Goal: Information Seeking & Learning: Understand process/instructions

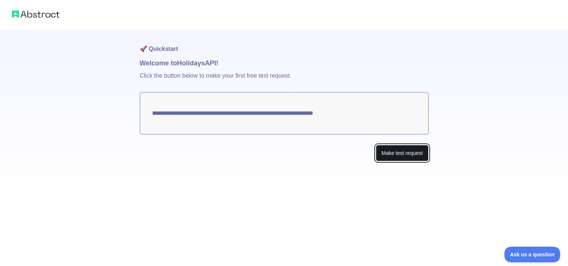
click at [401, 149] on button "Make test request" at bounding box center [402, 153] width 52 height 17
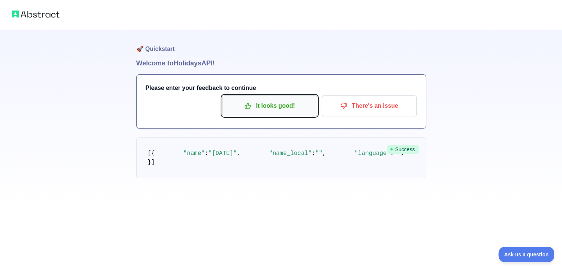
click at [265, 103] on p "It looks good!" at bounding box center [270, 106] width 84 height 13
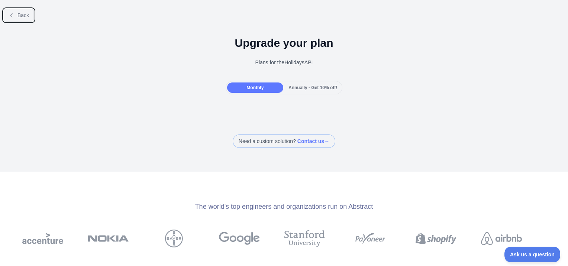
click at [18, 15] on span "Back" at bounding box center [23, 15] width 12 height 6
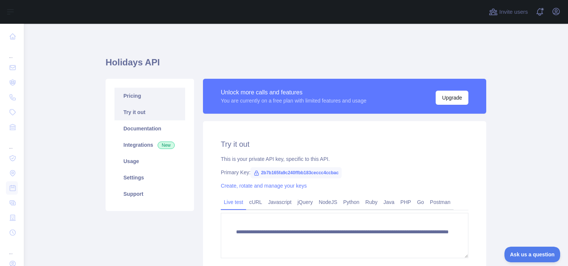
click at [148, 94] on link "Pricing" at bounding box center [150, 96] width 71 height 16
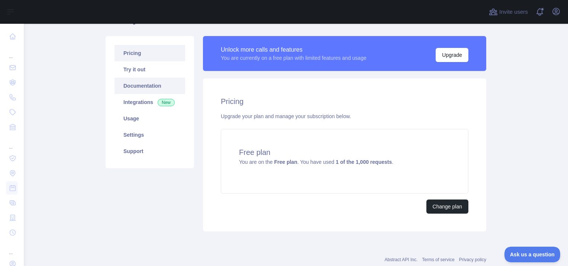
scroll to position [25, 0]
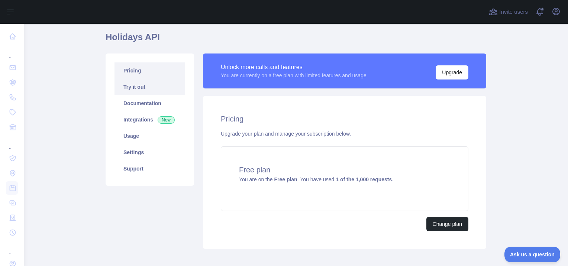
click at [138, 84] on link "Try it out" at bounding box center [150, 87] width 71 height 16
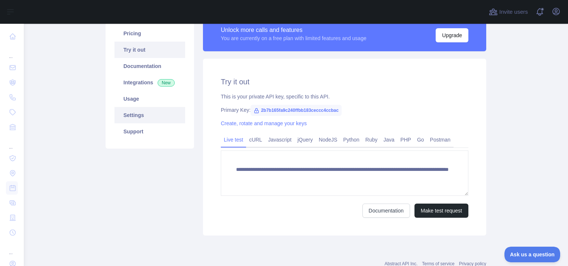
scroll to position [49, 0]
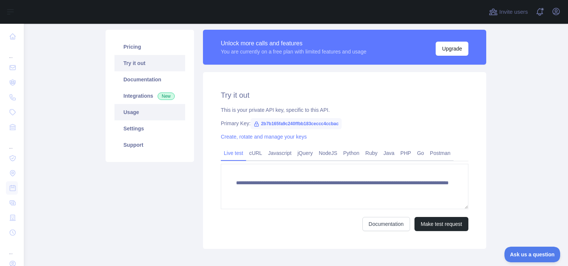
click at [135, 110] on link "Usage" at bounding box center [150, 112] width 71 height 16
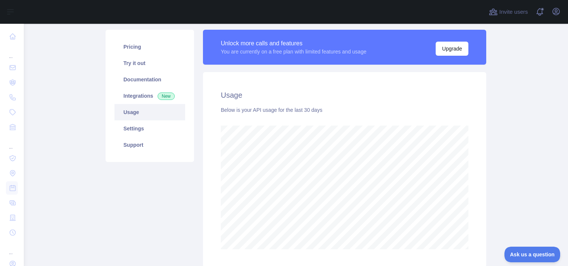
scroll to position [242, 538]
click at [142, 100] on link "Integrations New" at bounding box center [150, 96] width 71 height 16
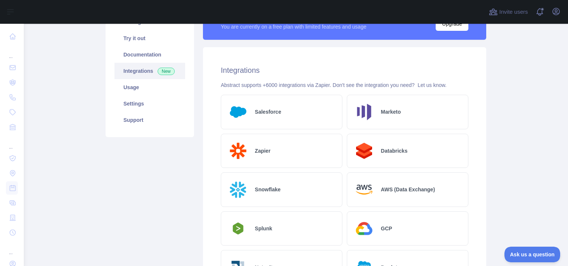
scroll to position [49, 0]
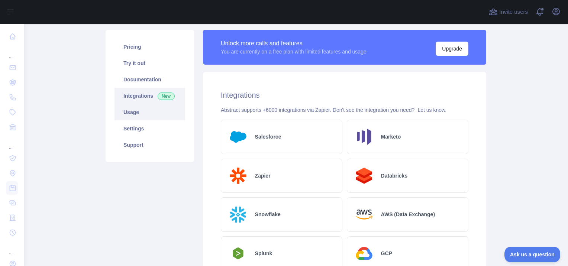
click at [149, 117] on link "Usage" at bounding box center [150, 112] width 71 height 16
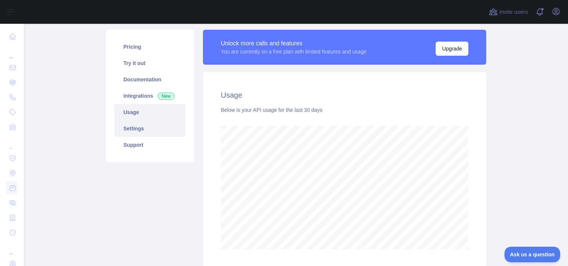
scroll to position [242, 538]
click at [142, 126] on link "Settings" at bounding box center [150, 128] width 71 height 16
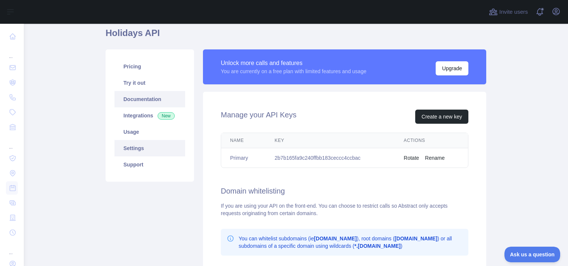
scroll to position [12, 0]
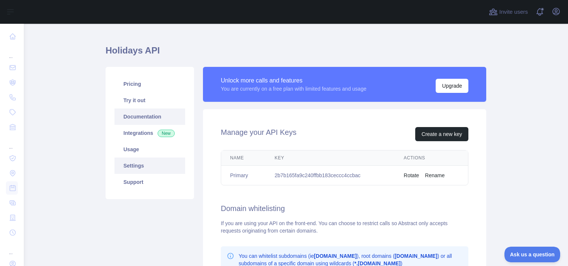
click at [139, 109] on link "Documentation" at bounding box center [150, 117] width 71 height 16
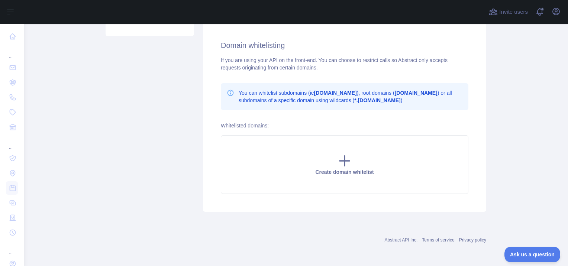
scroll to position [64, 0]
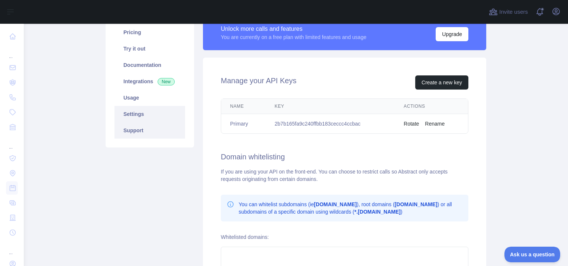
click at [145, 130] on link "Support" at bounding box center [150, 130] width 71 height 16
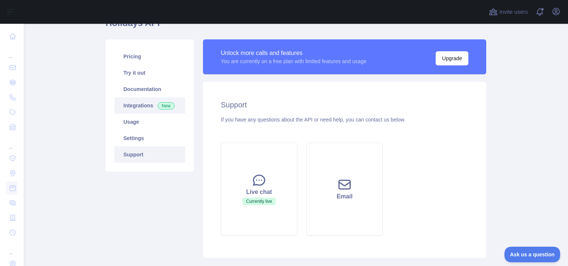
scroll to position [26, 0]
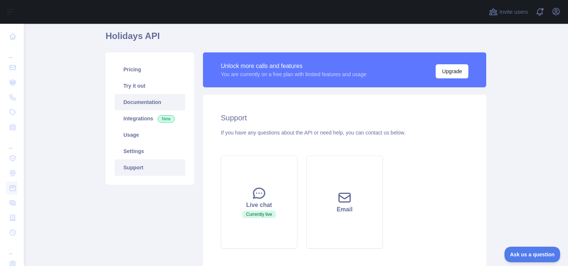
click at [137, 96] on link "Documentation" at bounding box center [150, 102] width 71 height 16
click at [137, 131] on link "Usage" at bounding box center [150, 135] width 71 height 16
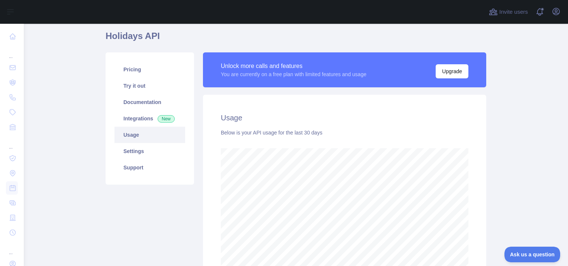
scroll to position [242, 538]
click at [145, 149] on link "Settings" at bounding box center [150, 151] width 71 height 16
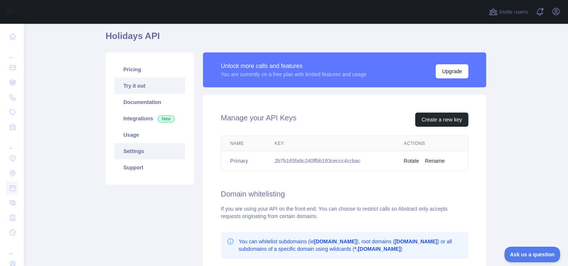
click at [144, 79] on link "Try it out" at bounding box center [150, 86] width 71 height 16
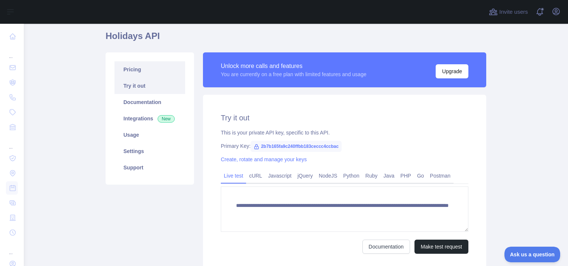
click at [139, 71] on link "Pricing" at bounding box center [150, 69] width 71 height 16
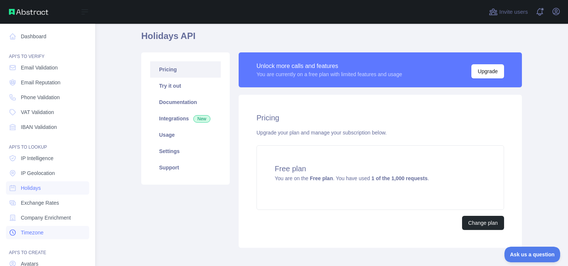
scroll to position [61, 0]
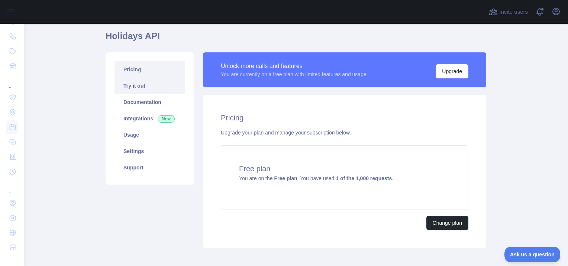
click at [134, 84] on link "Try it out" at bounding box center [150, 86] width 71 height 16
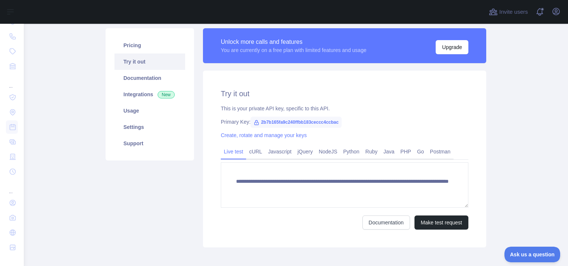
scroll to position [64, 0]
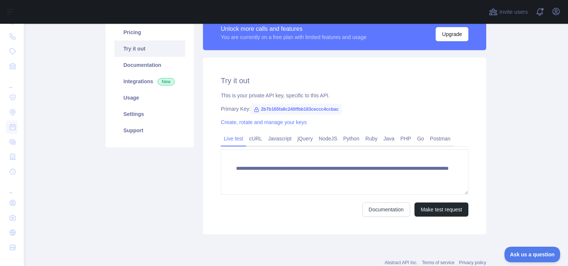
click at [288, 110] on span "2b7b165fa9c240ffbb183ceccc4ccbac" at bounding box center [296, 109] width 91 height 11
click at [361, 104] on div "**********" at bounding box center [344, 146] width 283 height 177
click at [331, 107] on span "2b7b165fa9c240ffbb183ceccc4ccbac" at bounding box center [296, 109] width 91 height 11
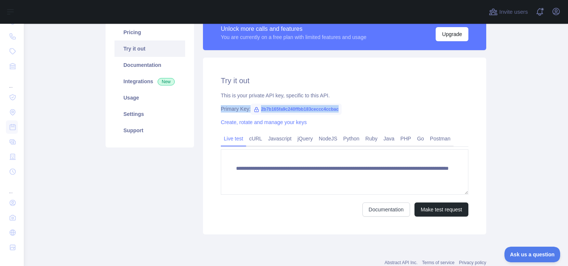
click at [323, 110] on span "2b7b165fa9c240ffbb183ceccc4ccbac" at bounding box center [296, 109] width 91 height 11
drag, startPoint x: 323, startPoint y: 110, endPoint x: 341, endPoint y: 111, distance: 17.9
click at [341, 111] on div "Primary Key: 2b7b165fa9c240ffbb183ceccc4ccbac" at bounding box center [345, 108] width 248 height 7
click at [334, 108] on span "2b7b165fa9c240ffbb183ceccc4ccbac" at bounding box center [296, 109] width 91 height 11
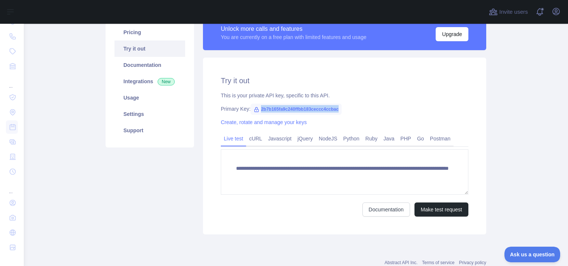
drag, startPoint x: 333, startPoint y: 109, endPoint x: 256, endPoint y: 112, distance: 77.4
click at [256, 112] on span "2b7b165fa9c240ffbb183ceccc4ccbac" at bounding box center [296, 109] width 91 height 11
copy span "2b7b165fa9c240ffbb183ceccc4ccbac"
click at [401, 208] on link "Documentation" at bounding box center [386, 210] width 48 height 14
click at [453, 207] on button "Make test request" at bounding box center [442, 210] width 54 height 14
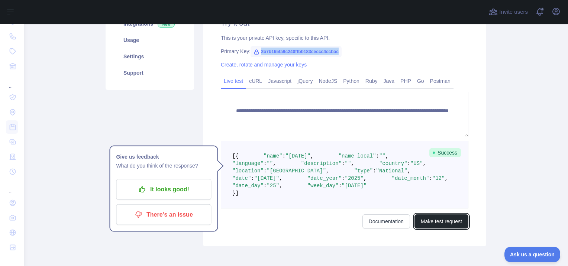
scroll to position [119, 0]
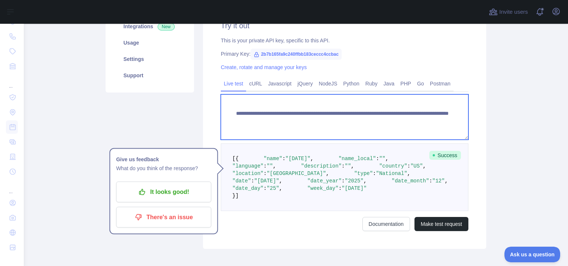
click at [402, 123] on textarea "**********" at bounding box center [345, 116] width 248 height 45
click at [442, 119] on textarea "**********" at bounding box center [345, 116] width 248 height 45
click at [452, 120] on textarea "**********" at bounding box center [345, 116] width 248 height 45
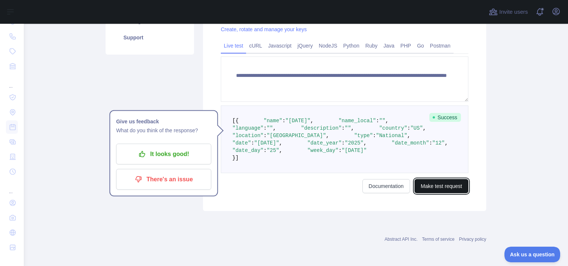
click at [444, 184] on button "Make test request" at bounding box center [442, 186] width 54 height 14
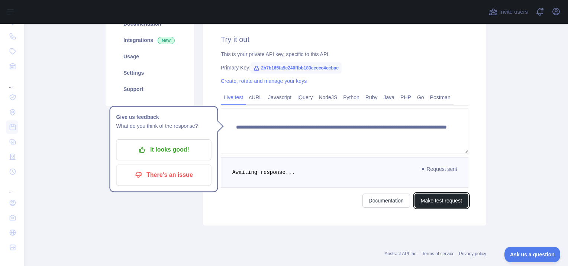
scroll to position [81, 0]
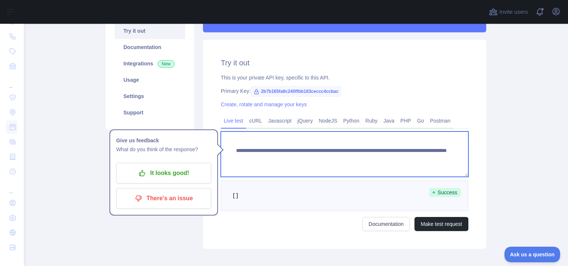
click at [383, 157] on textarea "**********" at bounding box center [345, 154] width 248 height 45
type textarea "**********"
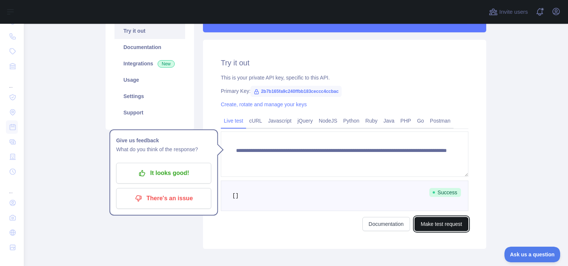
click at [432, 225] on button "Make test request" at bounding box center [442, 224] width 54 height 14
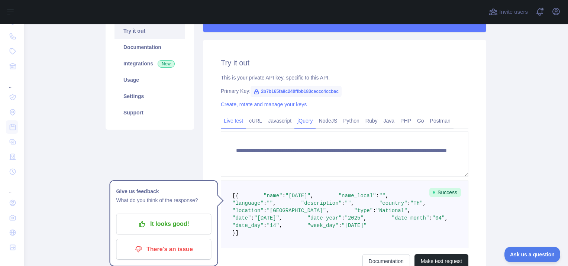
click at [300, 125] on link "jQuery" at bounding box center [304, 121] width 21 height 12
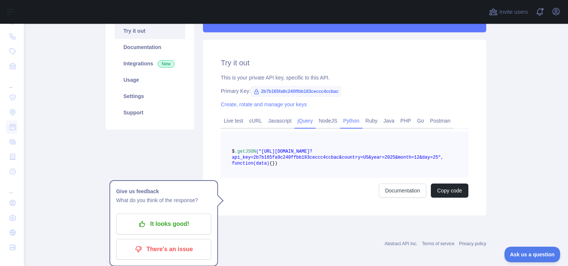
click at [340, 125] on link "Python" at bounding box center [351, 121] width 22 height 12
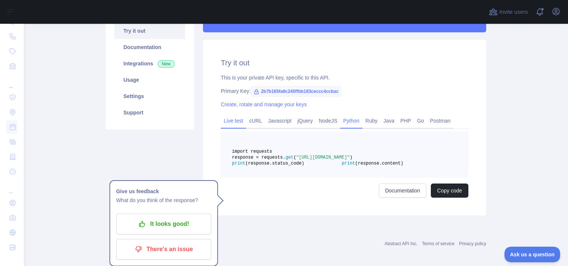
click at [233, 119] on link "Live test" at bounding box center [233, 121] width 25 height 12
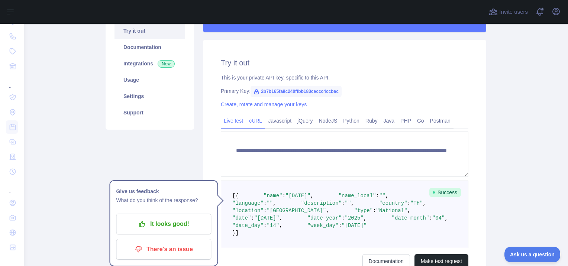
click at [247, 121] on link "cURL" at bounding box center [255, 121] width 19 height 12
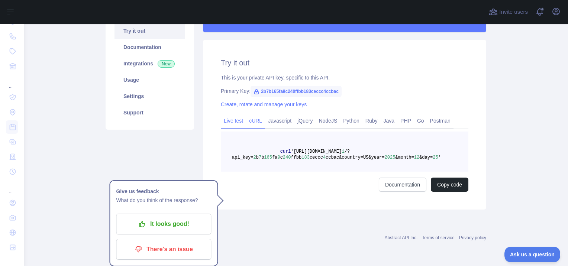
click at [230, 118] on link "Live test" at bounding box center [233, 121] width 25 height 12
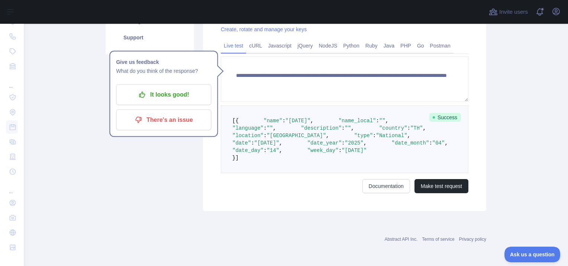
scroll to position [193, 0]
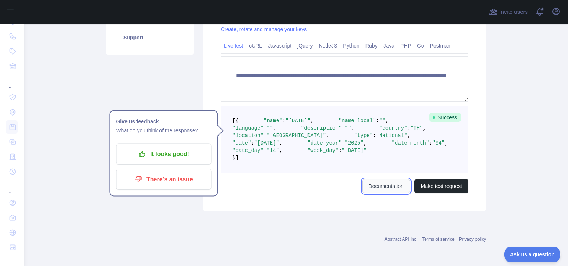
click at [382, 193] on link "Documentation" at bounding box center [386, 186] width 48 height 14
